Goal: Check status: Check status

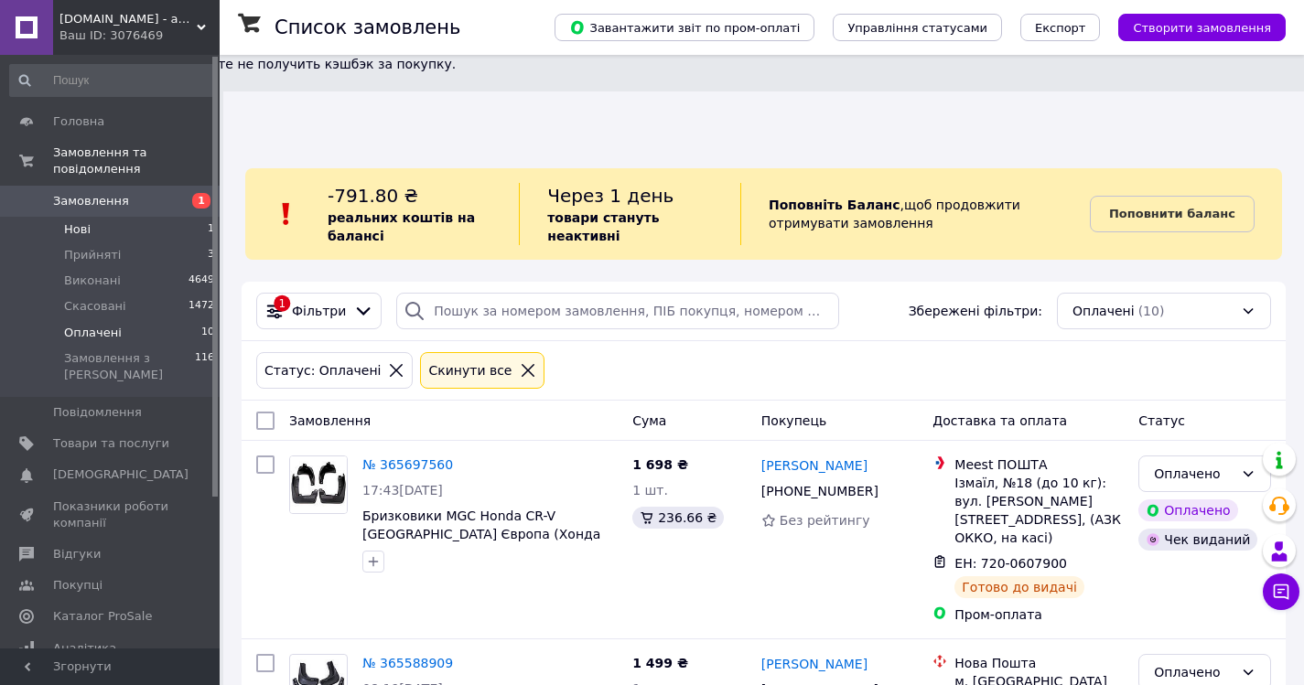
click at [74, 221] on span "Нові" at bounding box center [77, 229] width 27 height 16
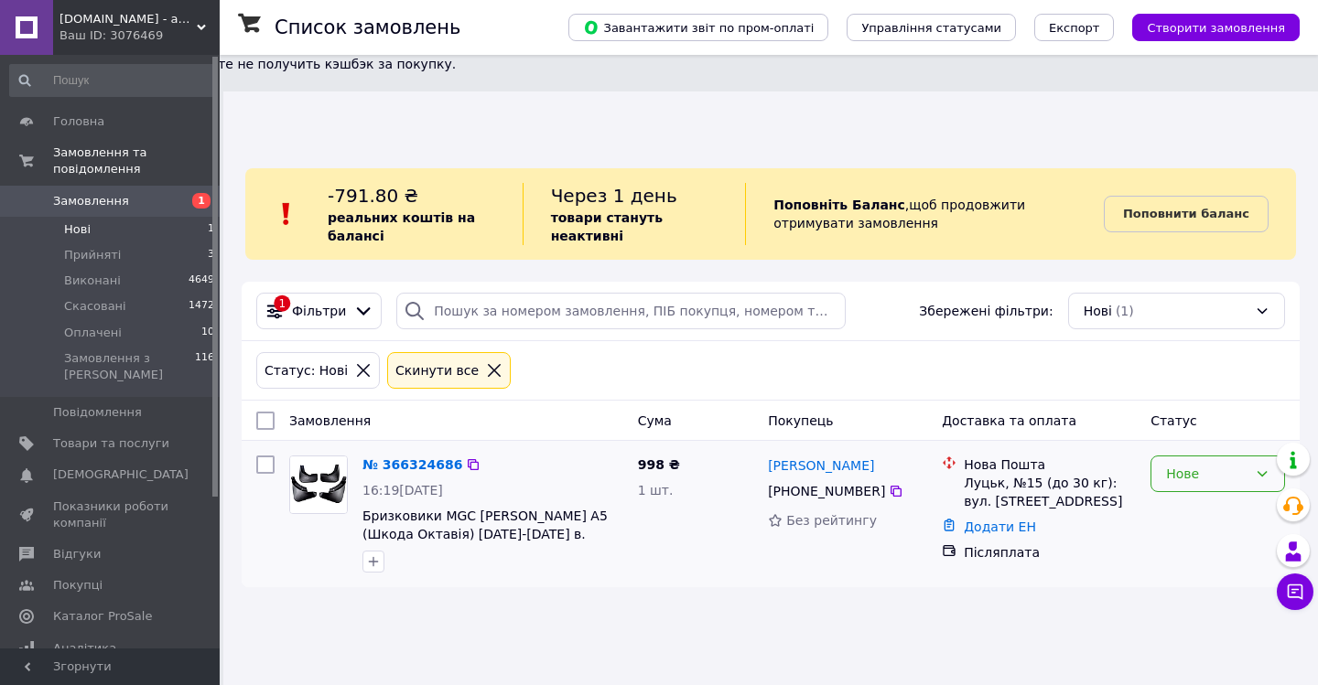
click at [1185, 464] on div "Нове" at bounding box center [1206, 474] width 81 height 20
click at [1184, 425] on li "Прийнято" at bounding box center [1217, 422] width 133 height 33
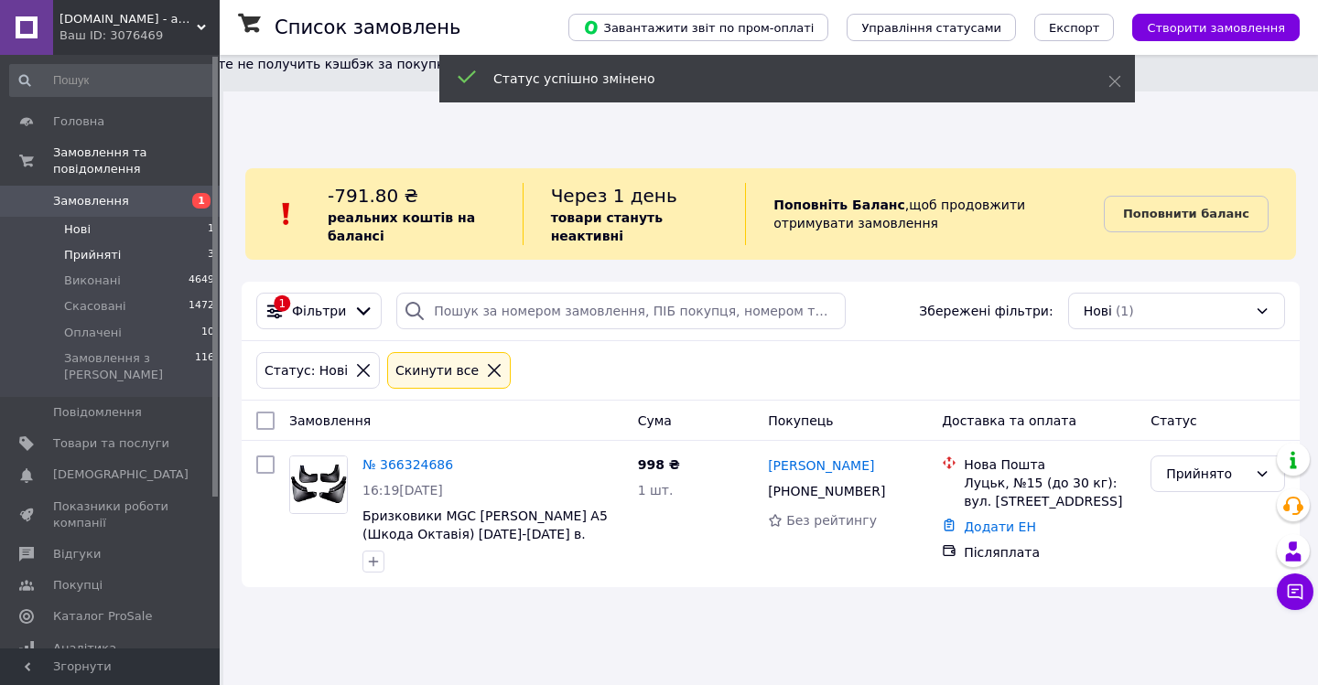
click at [95, 247] on span "Прийняті" at bounding box center [92, 255] width 57 height 16
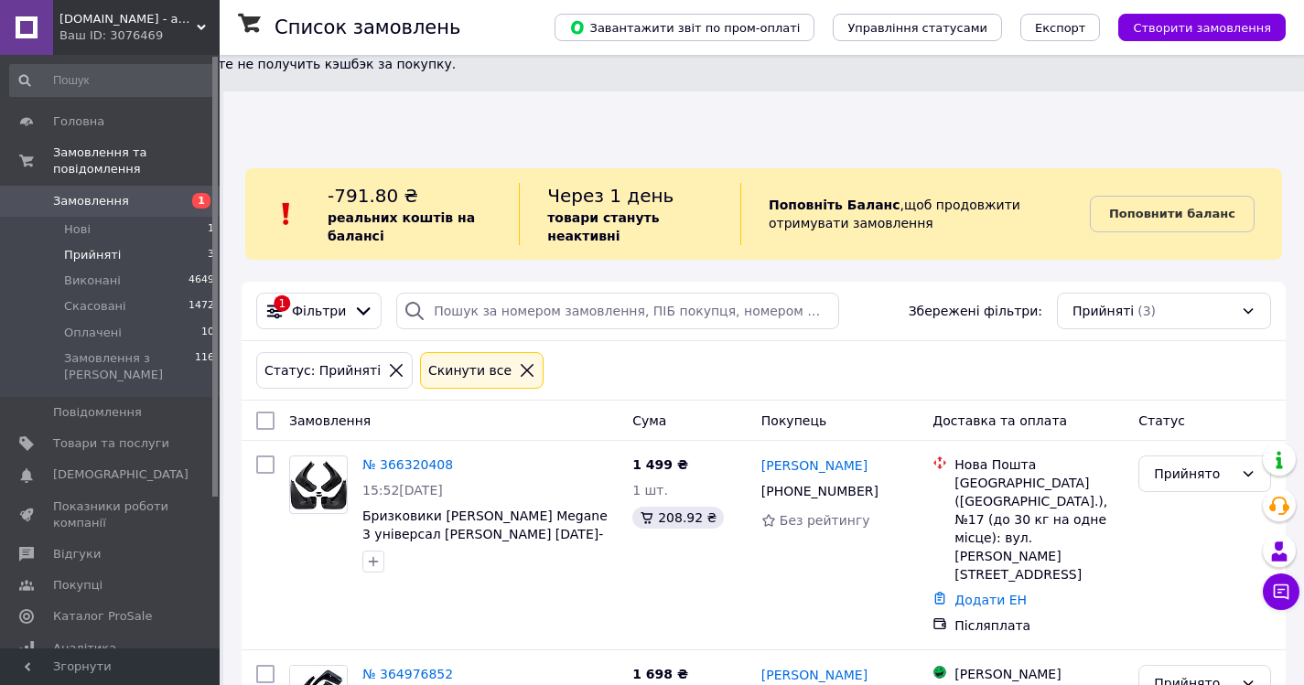
click at [122, 193] on span "Замовлення" at bounding box center [111, 201] width 116 height 16
